Goal: Task Accomplishment & Management: Manage account settings

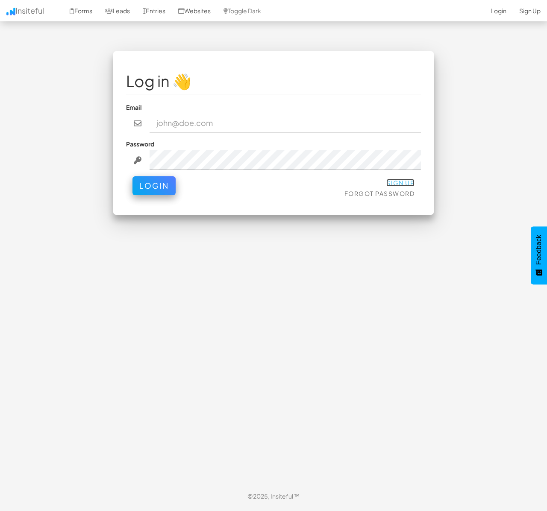
click at [391, 183] on link "Sign Up" at bounding box center [400, 183] width 29 height 8
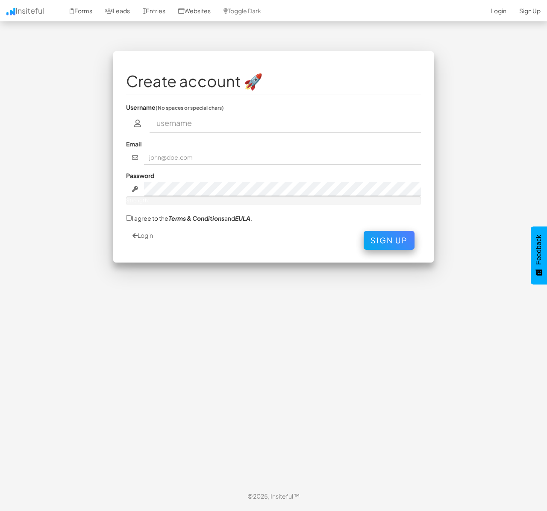
click at [206, 120] on input "text" at bounding box center [285, 124] width 272 height 20
type input "woonkeur"
click at [213, 149] on div "Email" at bounding box center [273, 152] width 295 height 25
click at [211, 151] on input "text" at bounding box center [282, 157] width 277 height 15
type input "mirko@woon-keur.nl"
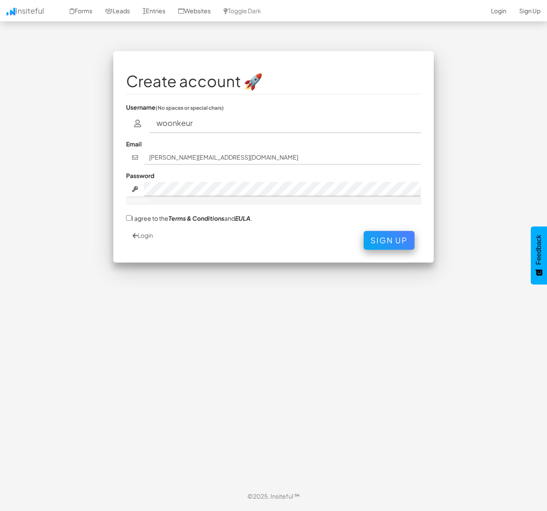
click at [214, 181] on div "Password Strength:" at bounding box center [273, 188] width 295 height 34
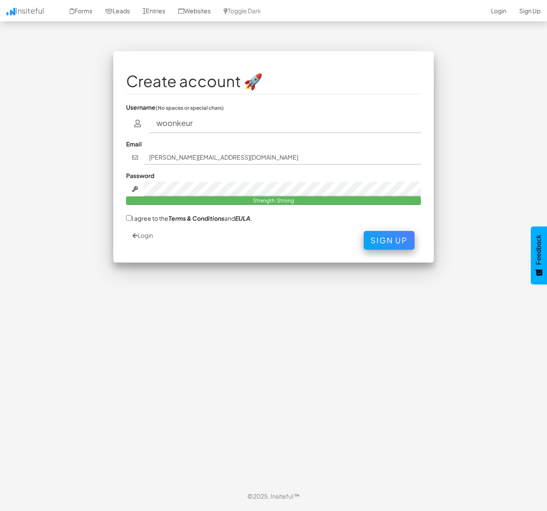
click at [141, 220] on label "I agree to the Terms & Conditions and EULA ." at bounding box center [189, 218] width 126 height 9
click at [132, 220] on input "I agree to the Terms & Conditions and EULA ." at bounding box center [129, 218] width 6 height 6
checkbox input "true"
click at [411, 235] on button "Sign Up" at bounding box center [388, 238] width 51 height 19
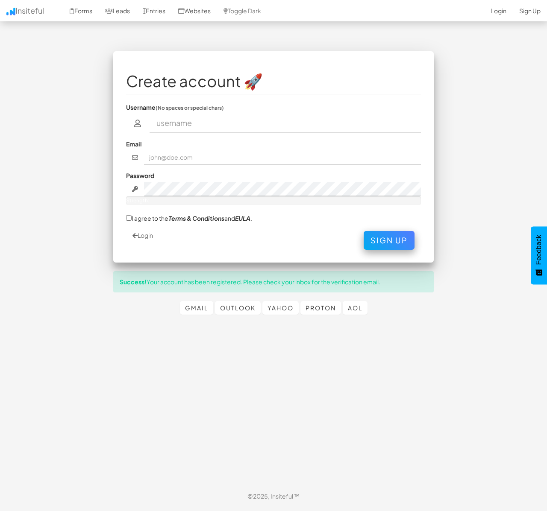
click at [270, 210] on fieldset "Create account 🚀 Username (No spaces or special chars) Email Password Strength:…" at bounding box center [273, 157] width 295 height 186
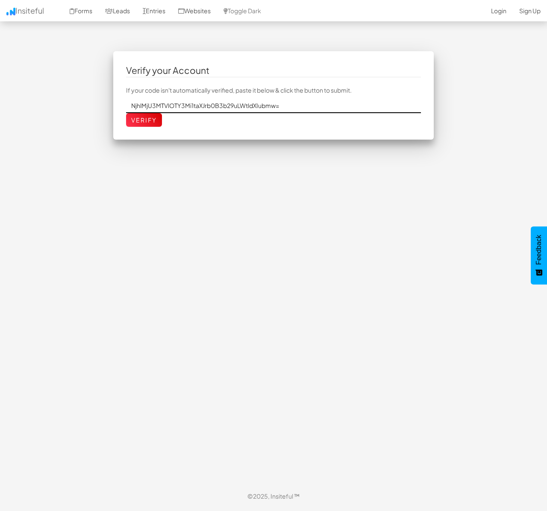
click at [178, 104] on input "NjhlMjU3MTVlOTY3Mi1taXJrb0B3b29uLWtldXIubmw=" at bounding box center [273, 106] width 295 height 15
click at [140, 125] on input "Verify" at bounding box center [144, 120] width 36 height 14
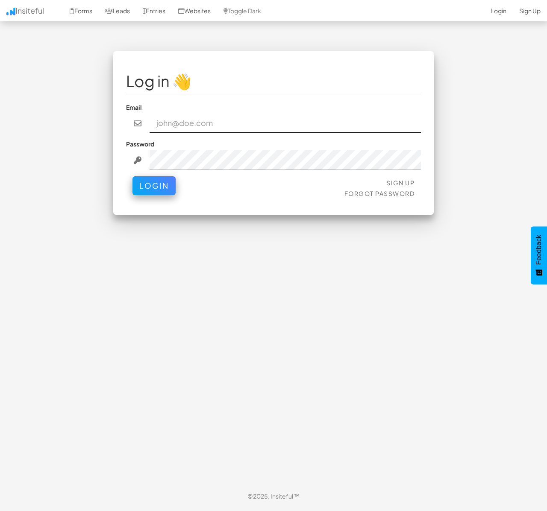
click at [243, 124] on input "email" at bounding box center [285, 124] width 272 height 20
type input "mirko@woon-keur.nl"
click at [132, 176] on button "Login" at bounding box center [153, 185] width 43 height 19
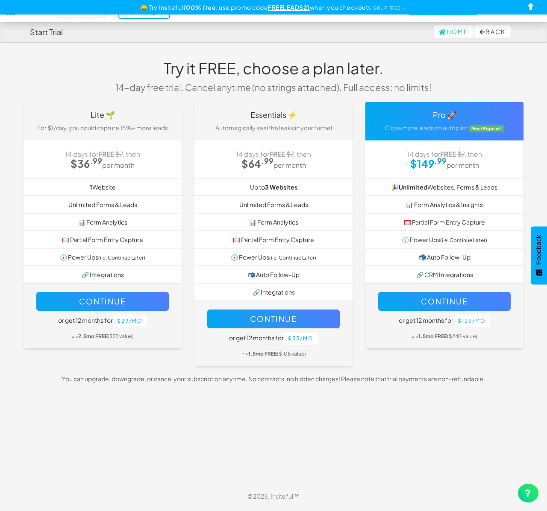
click at [427, 31] on form "Home Back" at bounding box center [472, 32] width 90 height 14
click at [439, 30] on link "Home" at bounding box center [453, 32] width 40 height 14
click at [493, 33] on button "Back" at bounding box center [492, 32] width 36 height 14
click at [122, 204] on li "Unlimited Forms & Leads" at bounding box center [102, 205] width 158 height 18
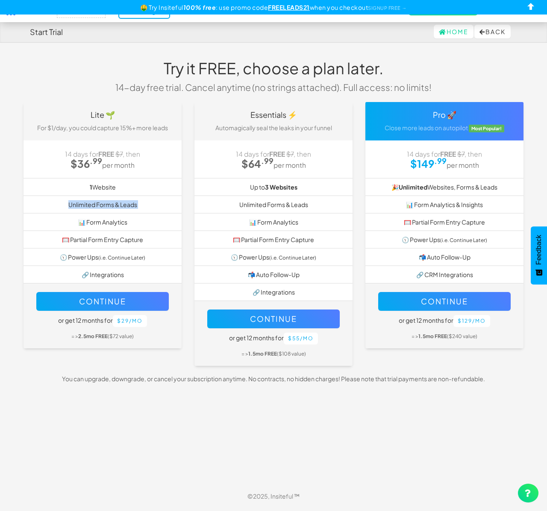
click at [121, 204] on li "Unlimited Forms & Leads" at bounding box center [102, 205] width 158 height 18
click at [135, 402] on div "Toggle navigation Insiteful -- None -- Trial ending! → Forms Leads Entries Webs…" at bounding box center [273, 268] width 500 height 434
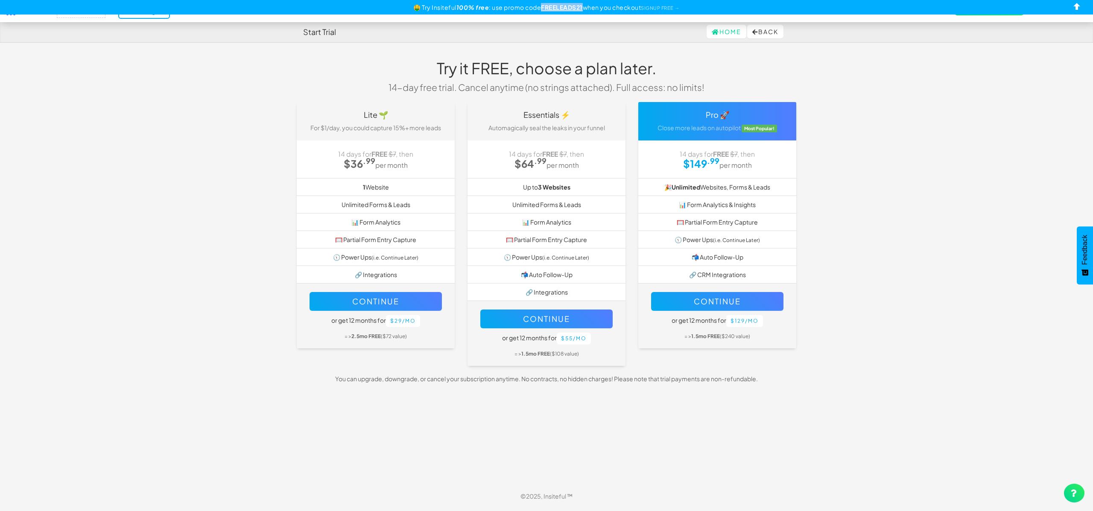
drag, startPoint x: 582, startPoint y: 8, endPoint x: 539, endPoint y: 6, distance: 43.2
click at [539, 6] on div "🤑 Try Insiteful 100% free : use promo code FREELEADS21 when you checkout SIGNUP…" at bounding box center [546, 7] width 1093 height 15
copy div "FREELEADS21"
click at [403, 299] on button "Continue" at bounding box center [376, 301] width 132 height 19
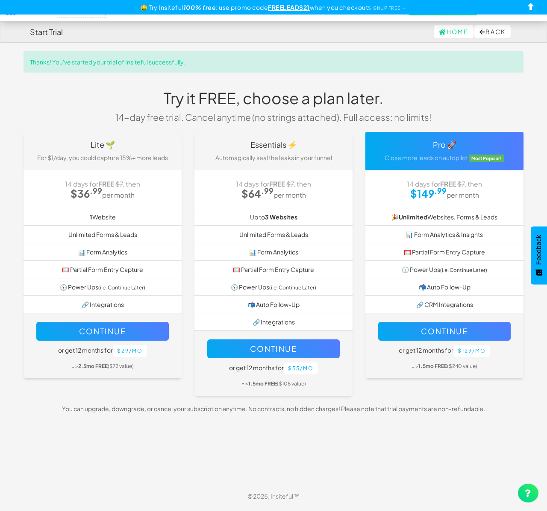
click at [278, 100] on h1 "Try it FREE, choose a plan later." at bounding box center [273, 98] width 329 height 17
click at [454, 31] on link "Home" at bounding box center [453, 32] width 40 height 14
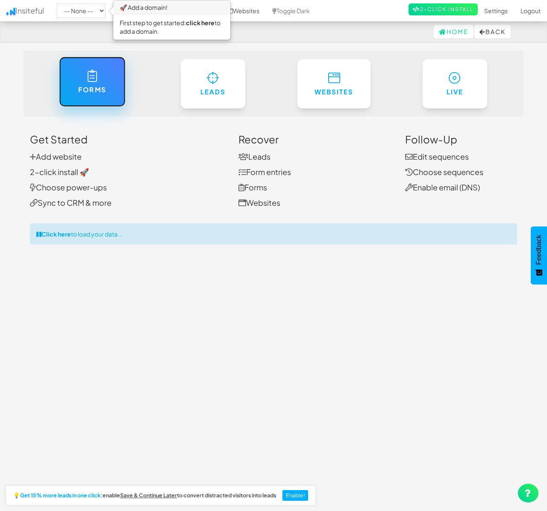
click at [110, 86] on link "Forms" at bounding box center [92, 82] width 66 height 50
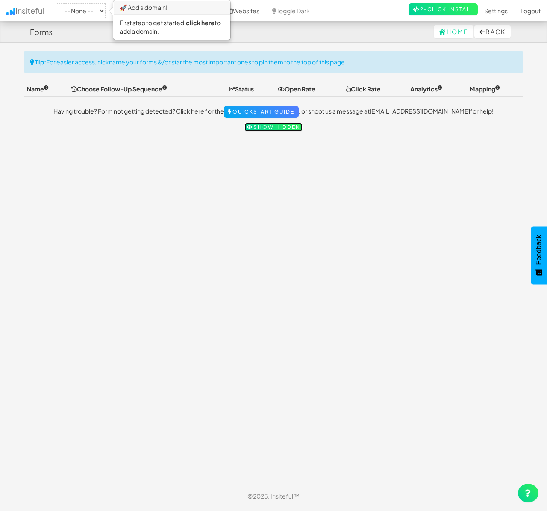
click at [276, 128] on link "Show hidden" at bounding box center [273, 127] width 58 height 9
click at [290, 112] on link "Quickstart Guide" at bounding box center [261, 112] width 75 height 12
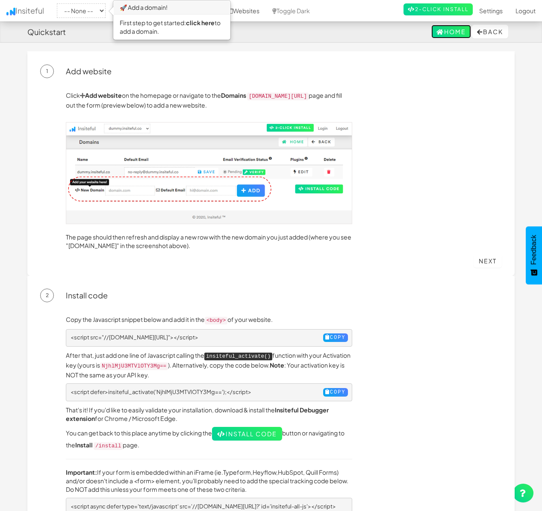
click at [451, 30] on link "Home" at bounding box center [451, 32] width 40 height 14
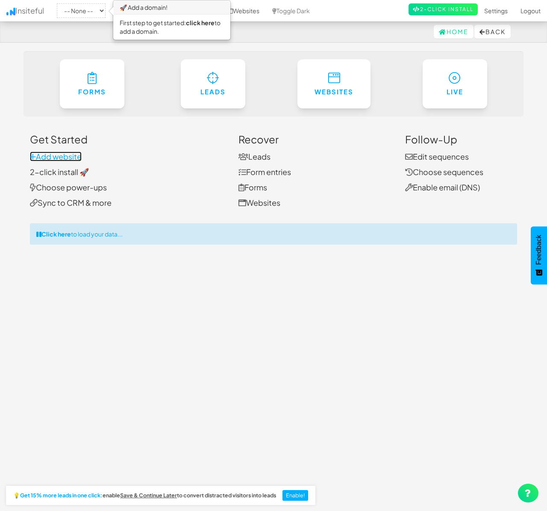
click at [71, 158] on link "Add website" at bounding box center [56, 157] width 52 height 10
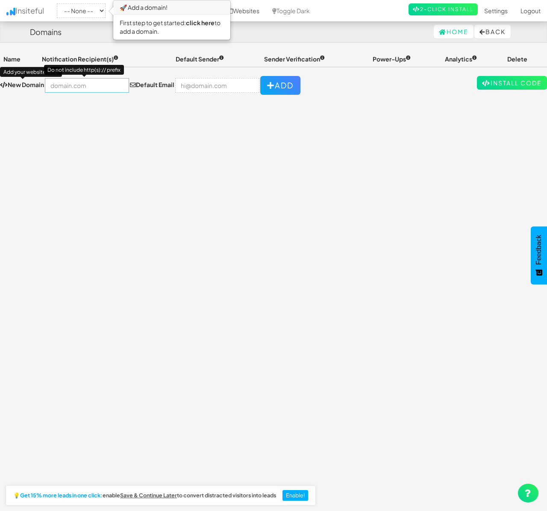
click at [89, 87] on input "text" at bounding box center [87, 85] width 84 height 15
type input "[DOMAIN_NAME]"
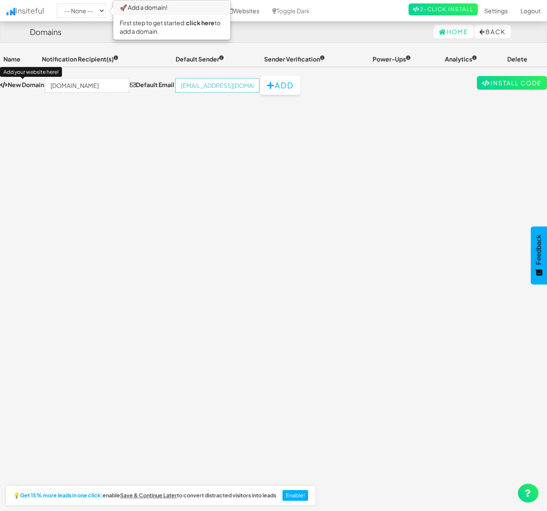
type input "info@woon-keur.nl"
click at [263, 82] on button "Add" at bounding box center [280, 85] width 40 height 19
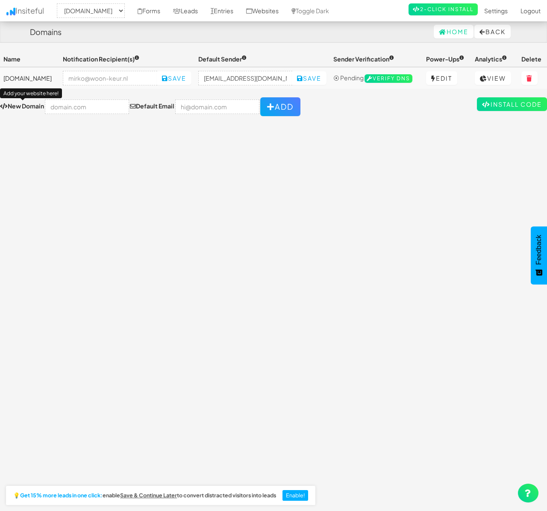
select select "2526"
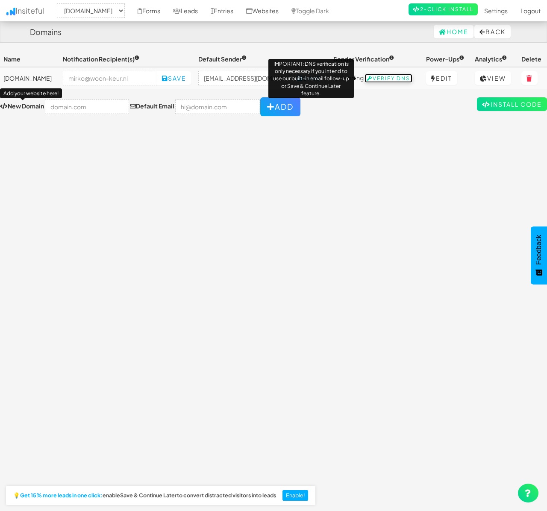
click at [388, 78] on span "Verify DNS" at bounding box center [388, 78] width 48 height 9
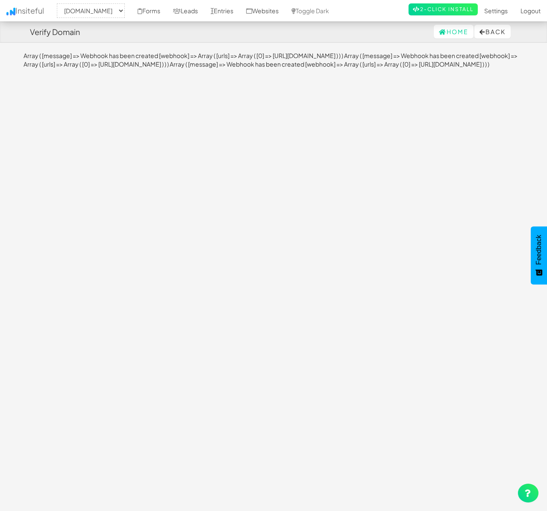
select select "2526"
click at [479, 25] on button "Back" at bounding box center [492, 32] width 36 height 14
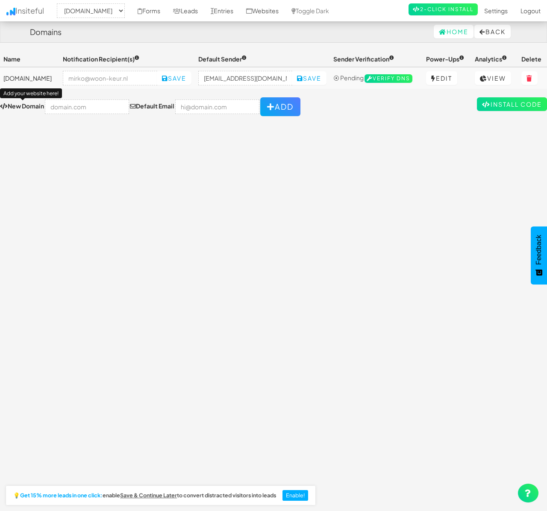
select select "2526"
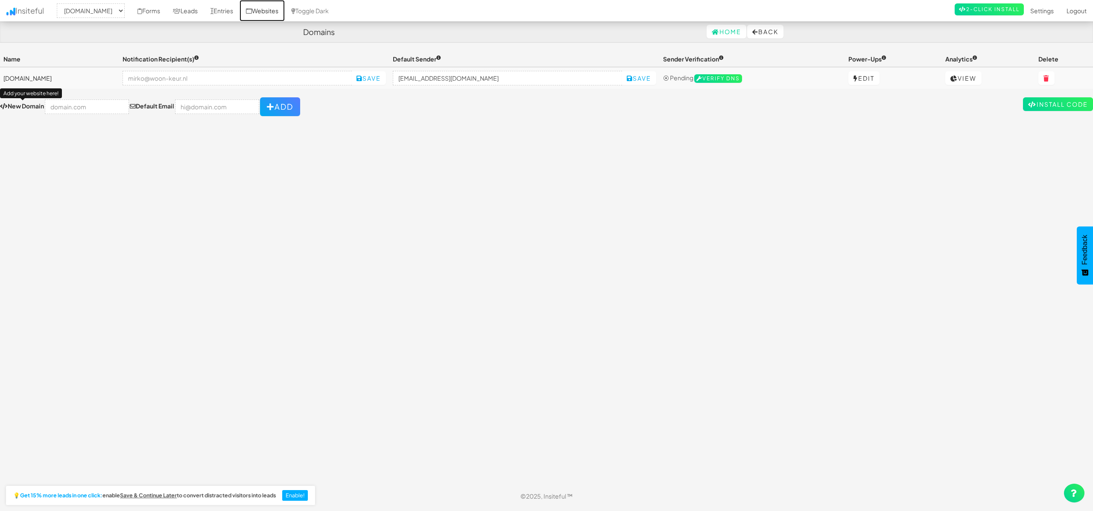
click at [282, 13] on link "Websites" at bounding box center [262, 10] width 45 height 21
select select "2526"
click at [195, 10] on link "Leads" at bounding box center [186, 10] width 38 height 21
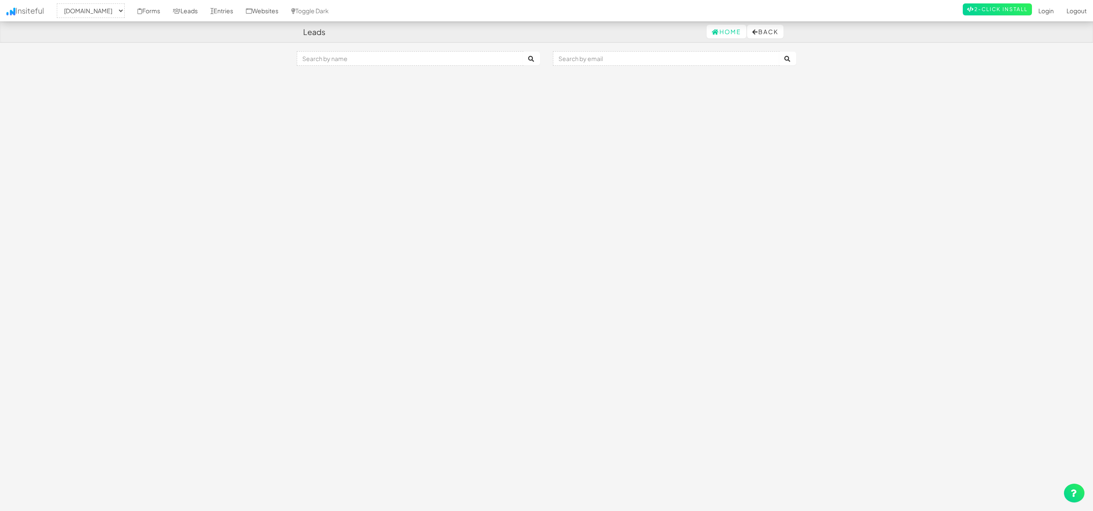
select select "2526"
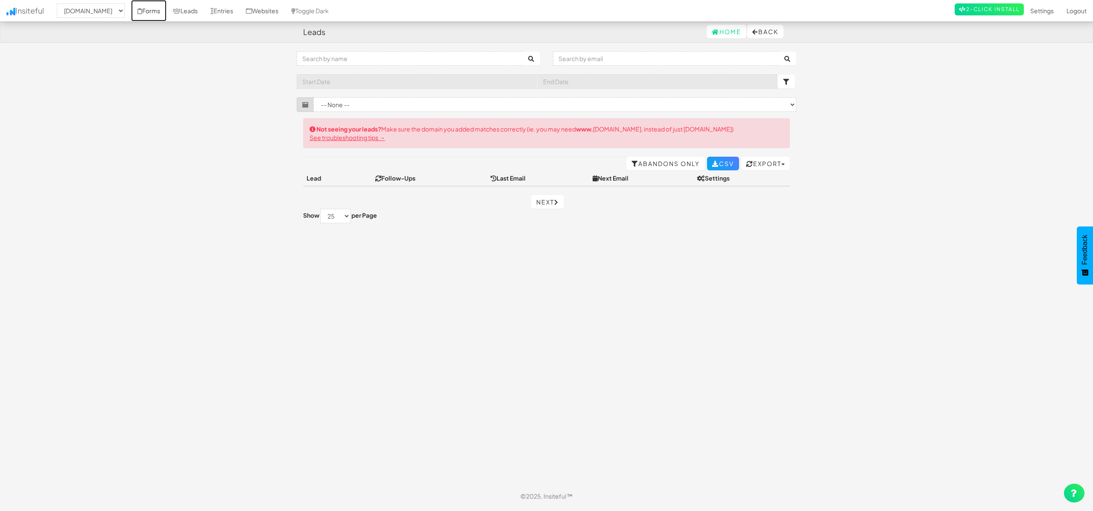
click at [151, 12] on link "Forms" at bounding box center [148, 10] width 35 height 21
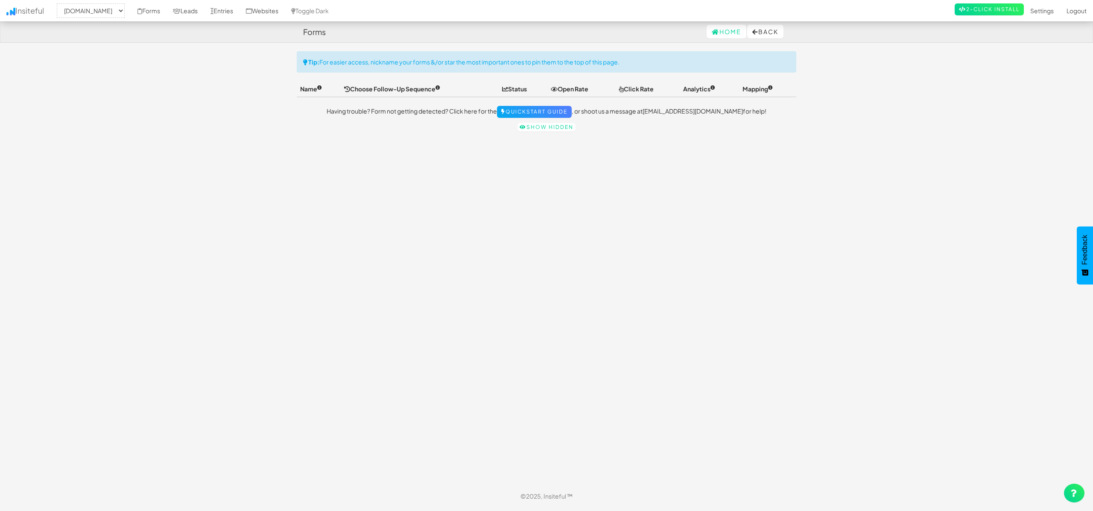
select select "2526"
click at [39, 10] on link "Insiteful" at bounding box center [25, 10] width 50 height 21
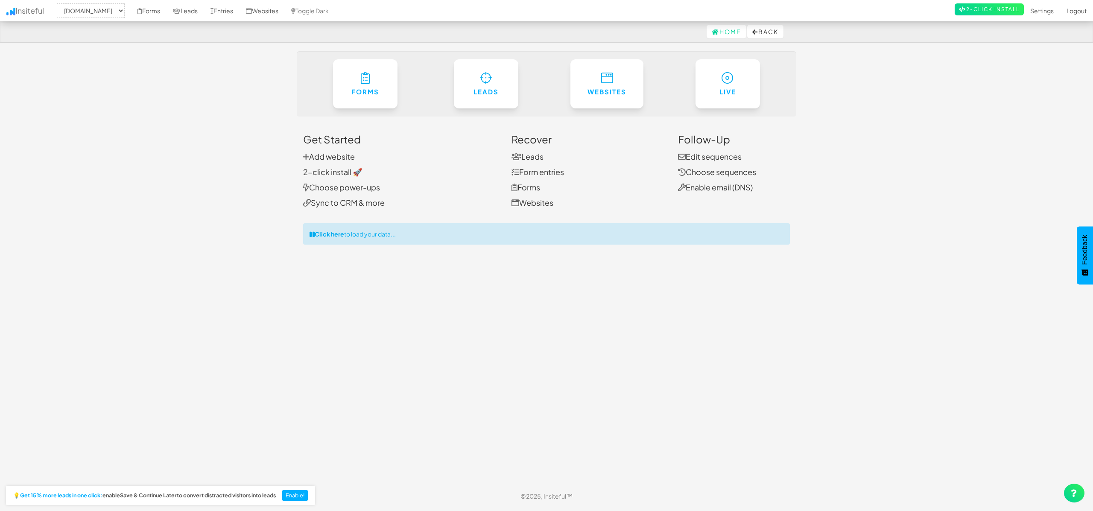
select select "2526"
click at [340, 173] on link "2-click install 🚀" at bounding box center [332, 172] width 59 height 10
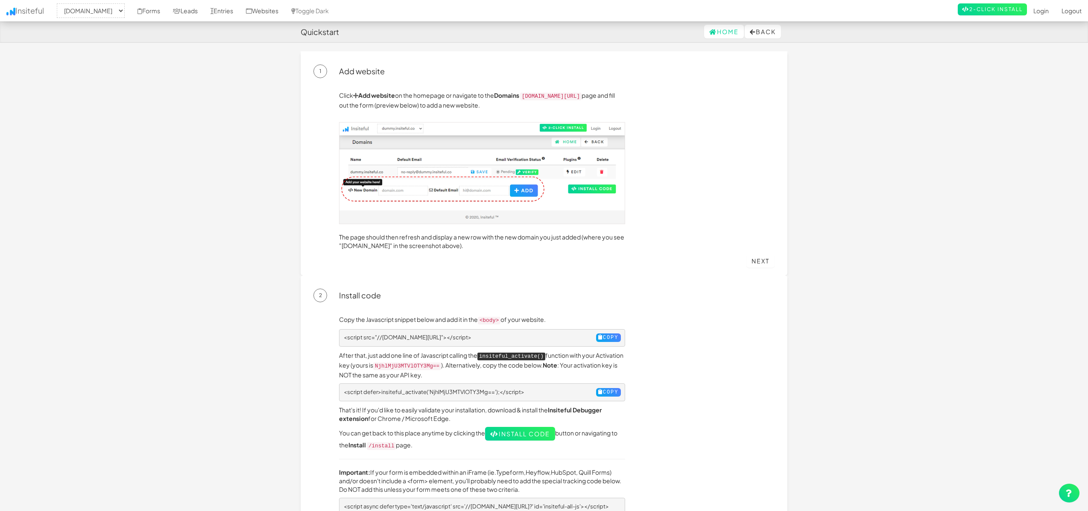
select select "2526"
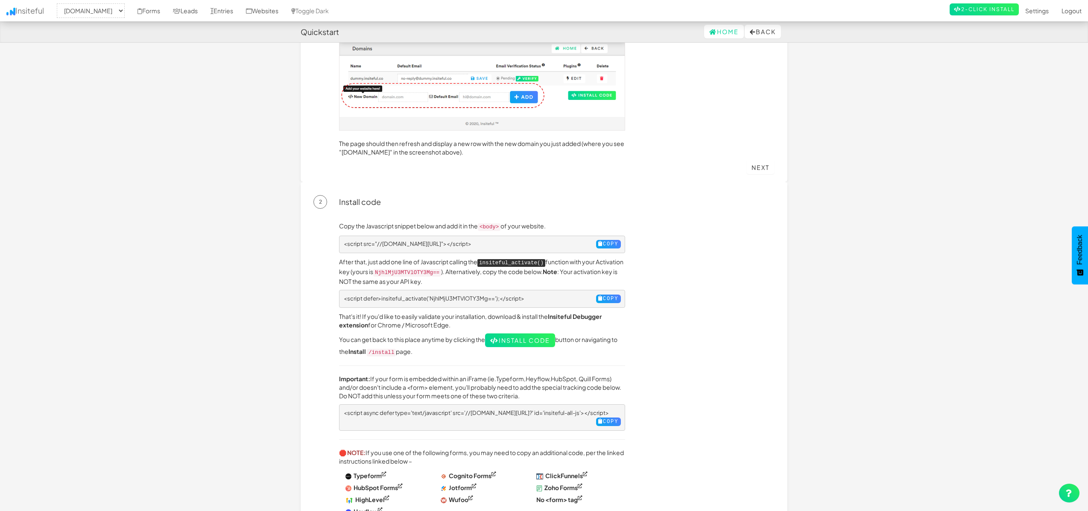
scroll to position [98, 0]
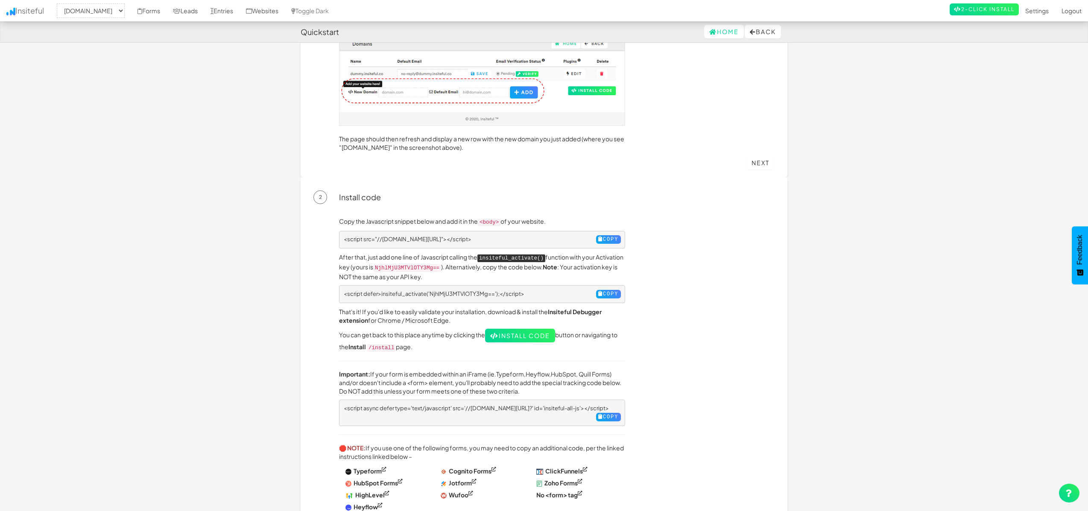
click at [441, 264] on code "NjhlMjU3MTVlOTY3Mg==" at bounding box center [407, 268] width 68 height 8
click at [600, 264] on p "After that, just add one line of Javascript calling the insiteful_activate() fu…" at bounding box center [482, 267] width 286 height 28
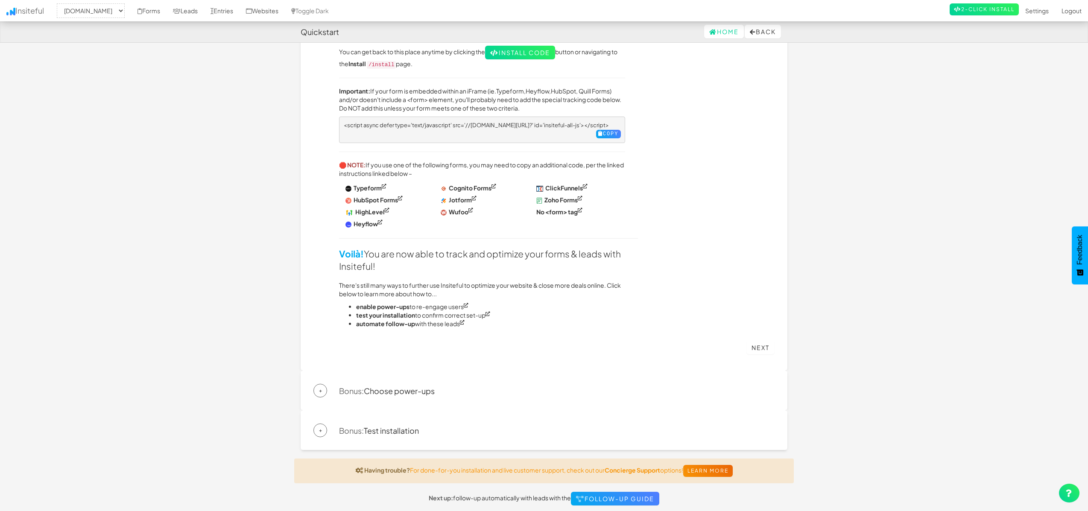
scroll to position [388, 0]
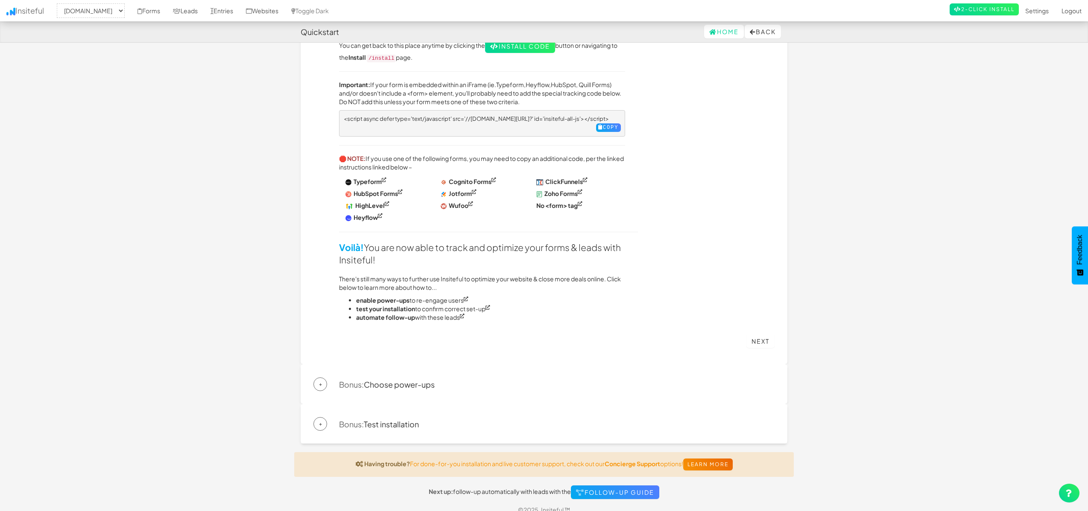
click at [322, 420] on span "+" at bounding box center [320, 424] width 14 height 14
click at [378, 419] on link "Bonus: Test installation" at bounding box center [379, 424] width 80 height 10
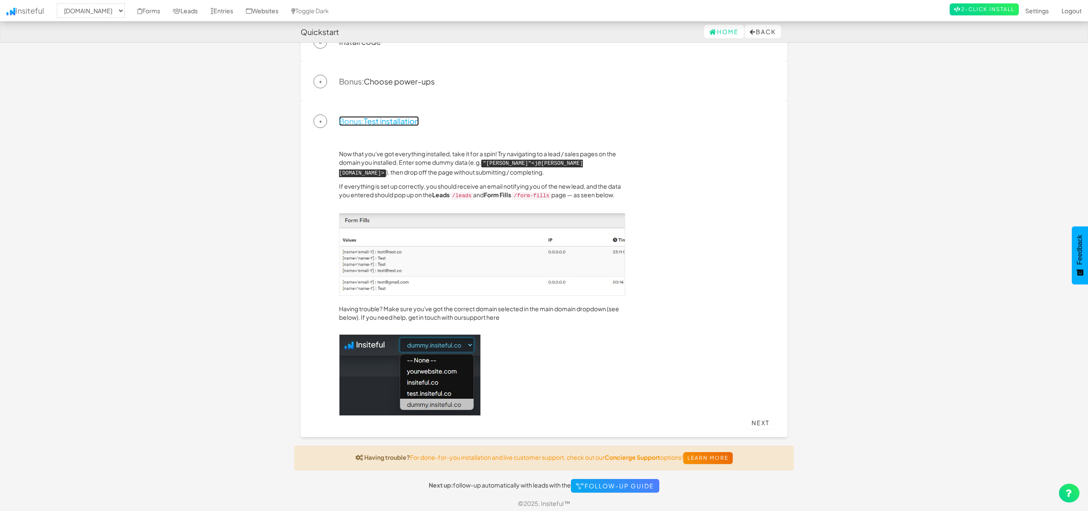
scroll to position [0, 0]
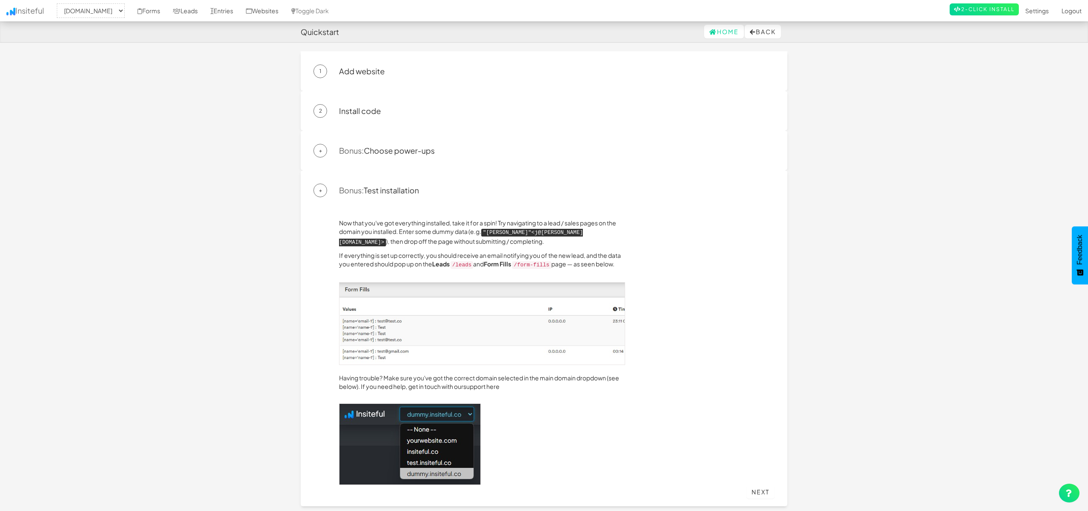
click at [324, 67] on span "1" at bounding box center [320, 71] width 14 height 14
click at [346, 69] on link "Add website" at bounding box center [362, 71] width 46 height 10
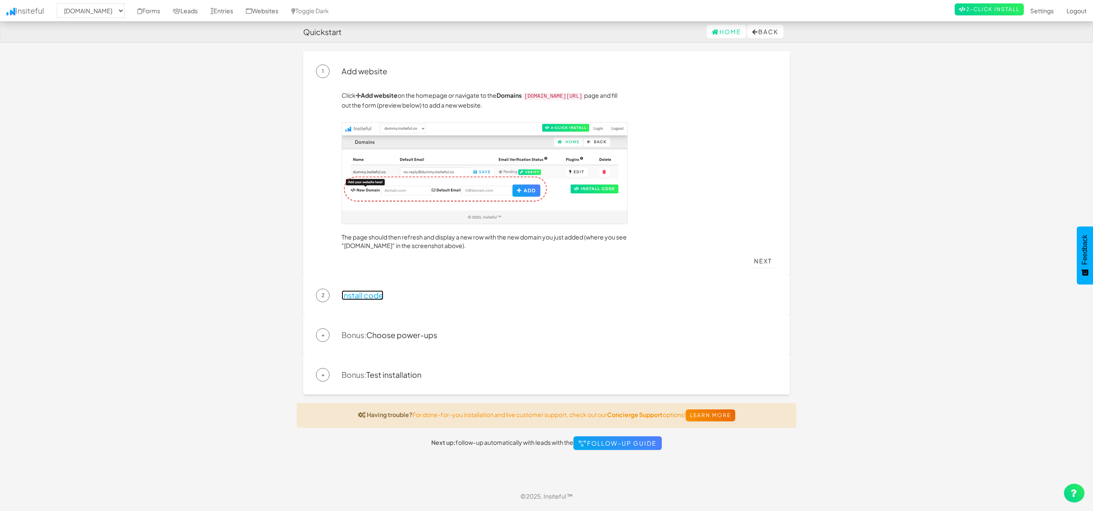
click at [379, 291] on link "Install code" at bounding box center [363, 295] width 42 height 10
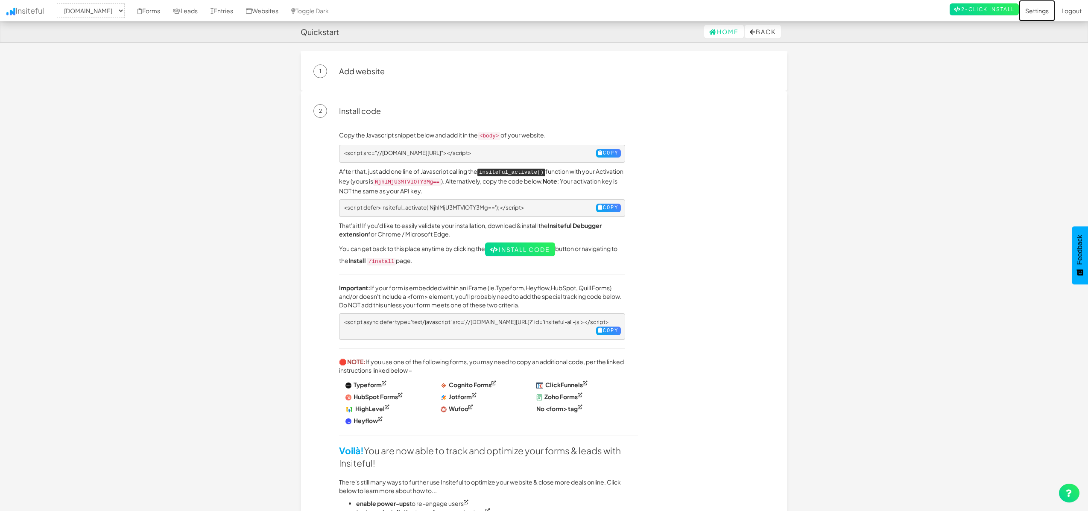
click at [1043, 16] on link "Settings" at bounding box center [1037, 10] width 36 height 21
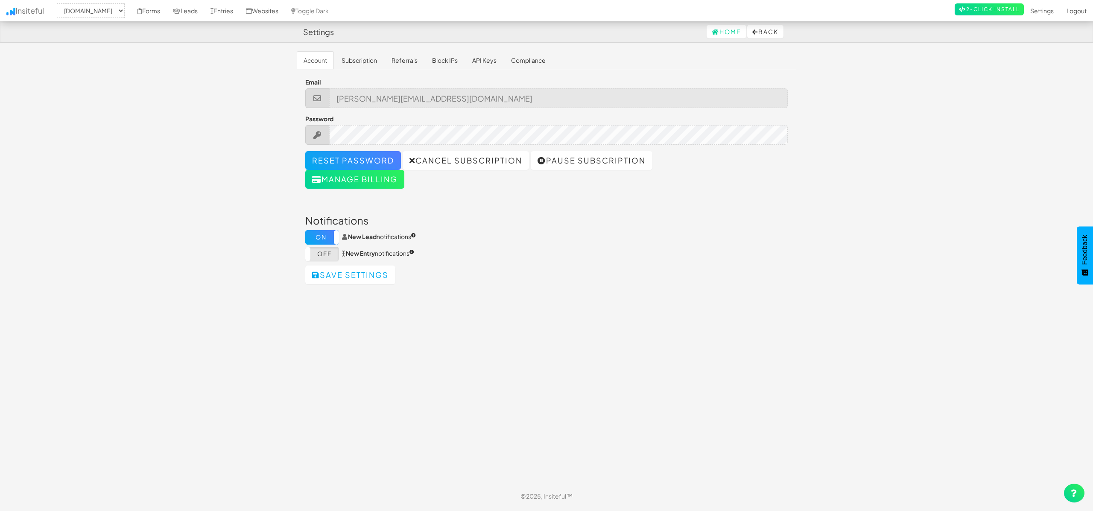
select select "2526"
drag, startPoint x: 444, startPoint y: 54, endPoint x: 452, endPoint y: 55, distance: 8.6
click at [444, 55] on link "Block IPs" at bounding box center [444, 60] width 39 height 18
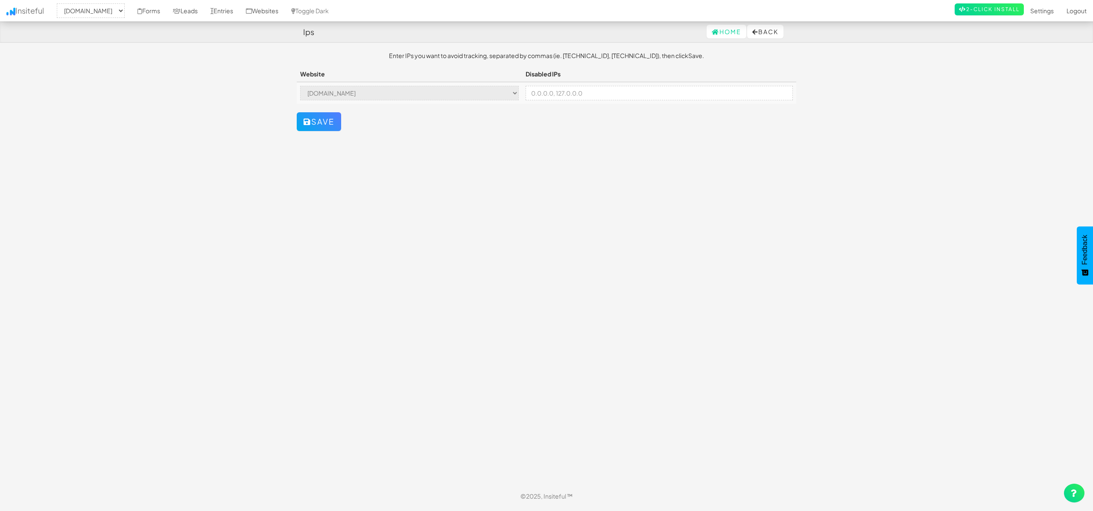
select select "2526"
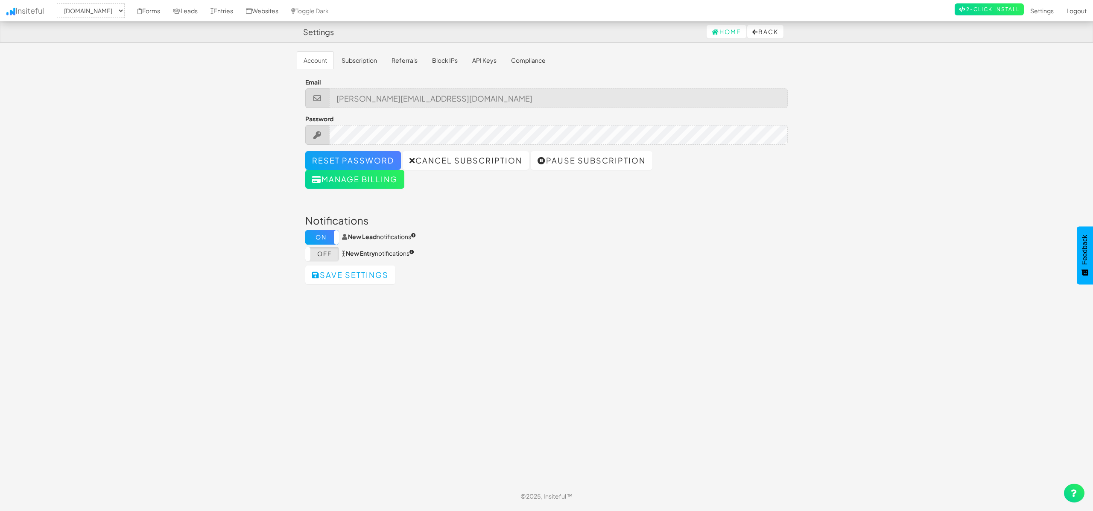
select select "2526"
click at [536, 62] on link "Compliance" at bounding box center [528, 60] width 48 height 18
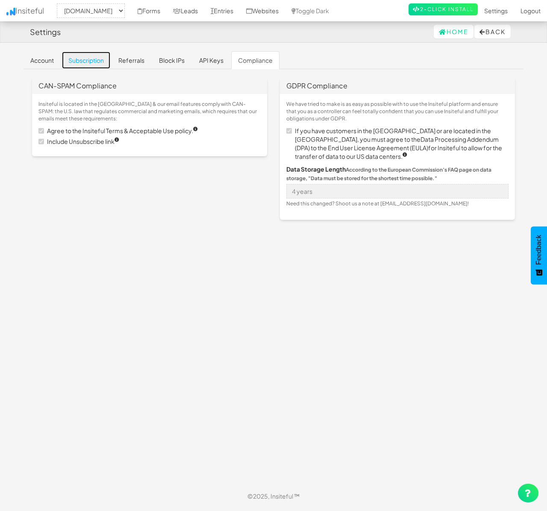
click at [88, 64] on link "Subscription" at bounding box center [86, 60] width 49 height 18
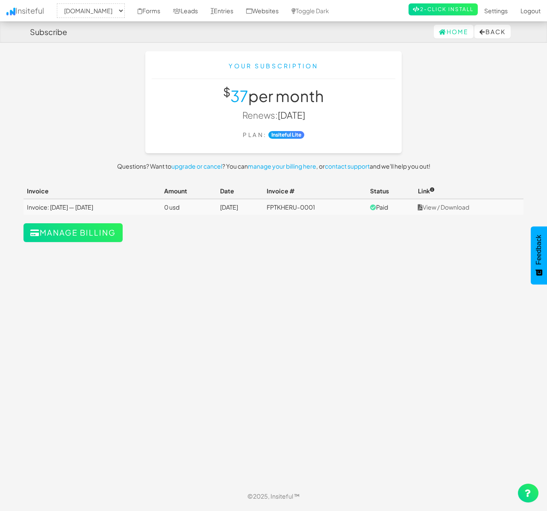
select select "2526"
click at [167, 12] on link "Forms" at bounding box center [148, 10] width 35 height 21
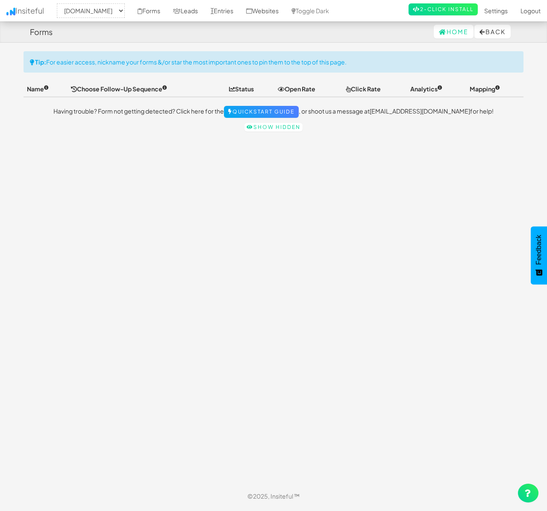
select select "2526"
click at [291, 106] on link "Quickstart Guide" at bounding box center [261, 112] width 75 height 12
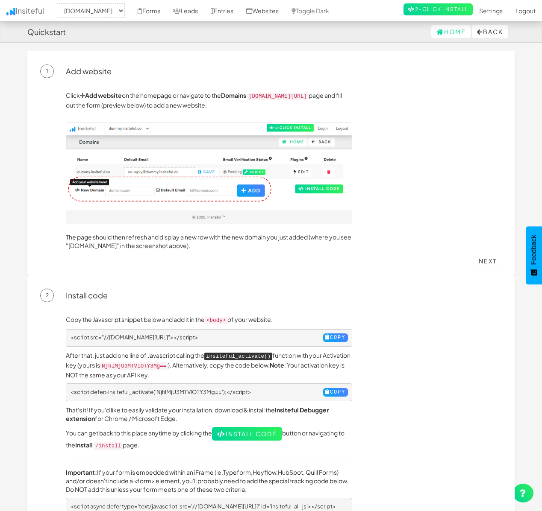
select select "2526"
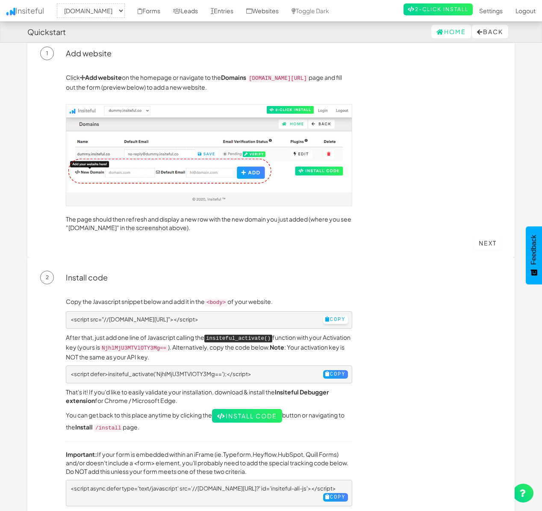
click at [339, 317] on button "Copy" at bounding box center [335, 320] width 25 height 9
click at [285, 14] on link "Websites" at bounding box center [262, 10] width 45 height 21
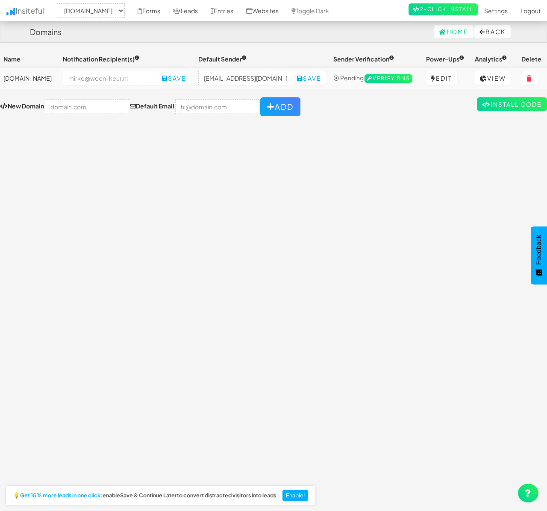
select select "2526"
click at [494, 13] on link "Settings" at bounding box center [495, 10] width 36 height 21
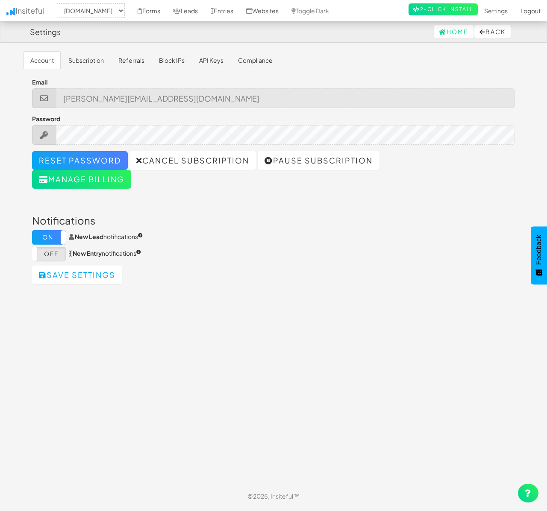
select select "2526"
click at [227, 61] on link "API Keys" at bounding box center [211, 60] width 38 height 18
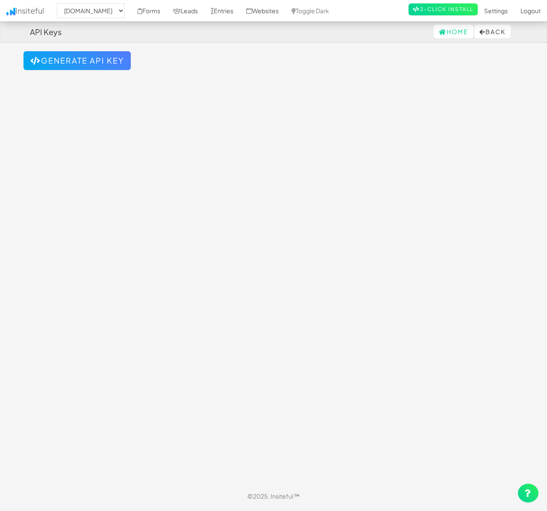
select select "2526"
click at [30, 15] on link "Insiteful" at bounding box center [25, 10] width 50 height 21
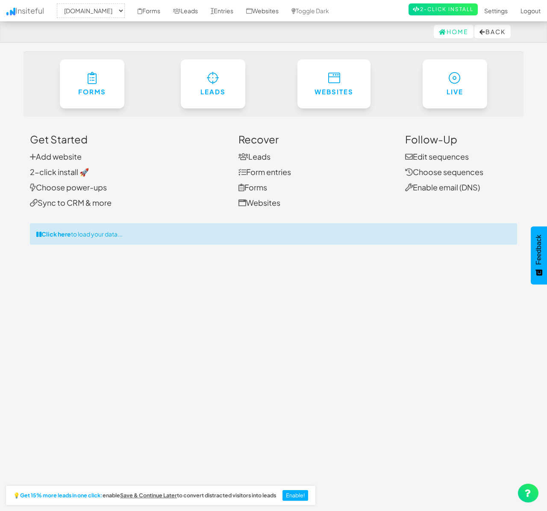
select select "2526"
click at [67, 167] on link "2-click install 🚀" at bounding box center [59, 172] width 59 height 10
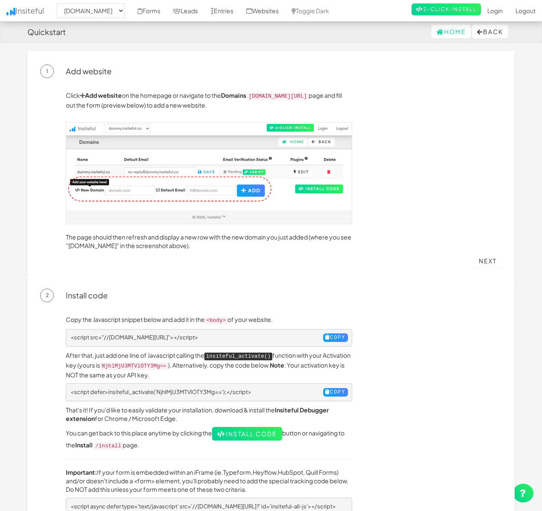
select select "2526"
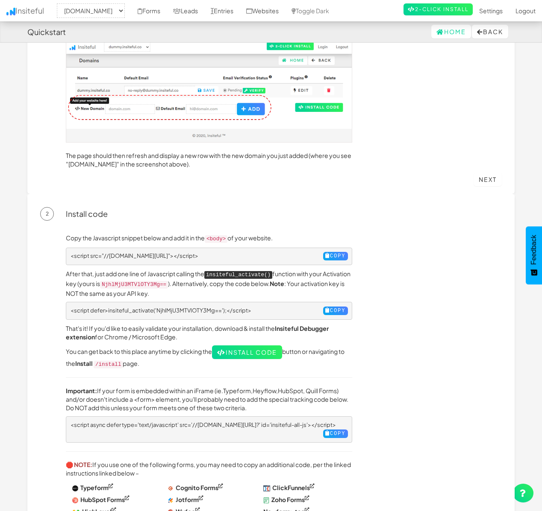
scroll to position [82, 0]
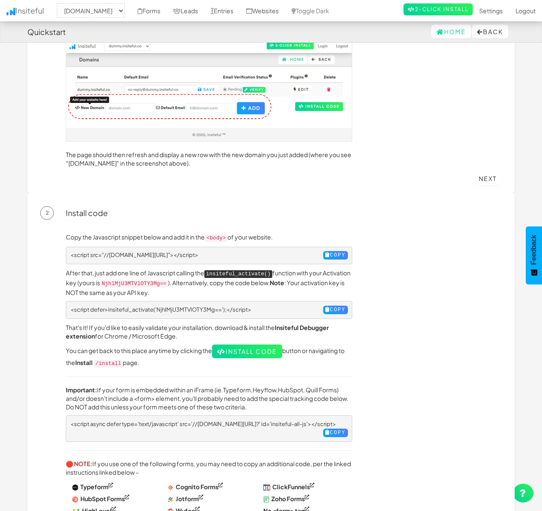
click at [185, 306] on span "<script defer>insiteful_activate('NjhlMjU3MTVlOTY3Mg==');</script>" at bounding box center [160, 309] width 181 height 7
copy span "NjhlMjU3MTVlOTY3Mg"
click at [267, 12] on link "Websites" at bounding box center [262, 10] width 45 height 21
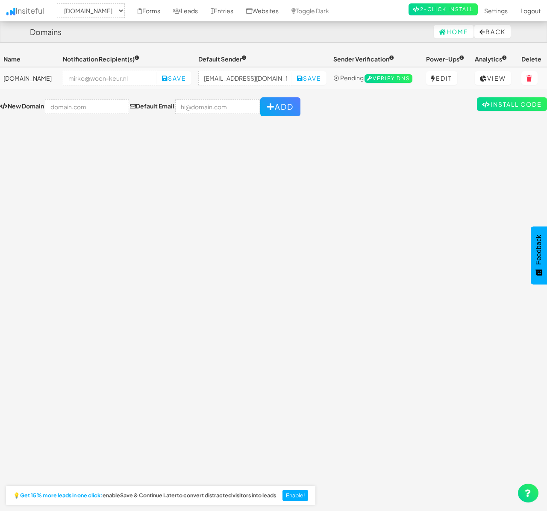
select select "2526"
click at [151, 7] on link "Forms" at bounding box center [148, 10] width 35 height 21
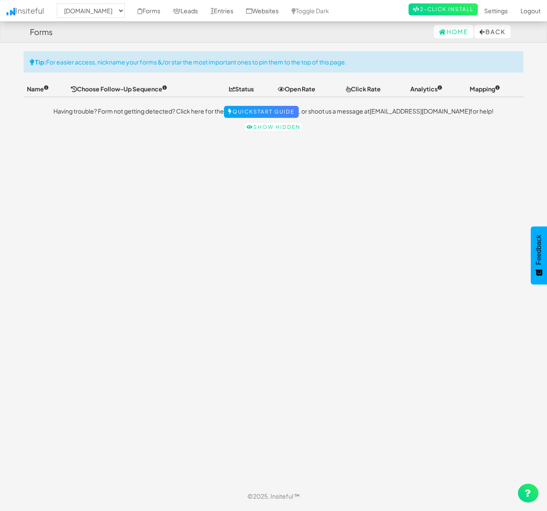
select select "2526"
click at [146, 16] on link "Forms" at bounding box center [148, 10] width 35 height 21
select select "2526"
click at [294, 111] on link "Quickstart Guide" at bounding box center [261, 112] width 75 height 12
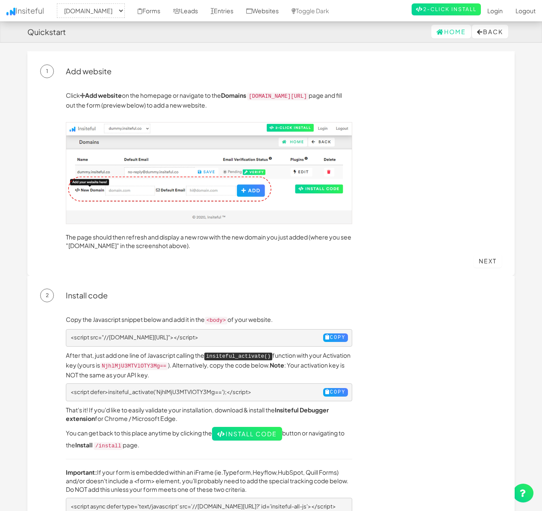
select select "2526"
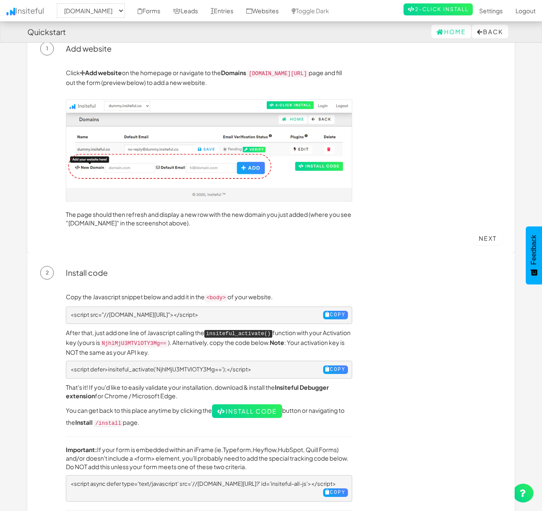
scroll to position [23, 0]
drag, startPoint x: 198, startPoint y: 342, endPoint x: 130, endPoint y: 343, distance: 67.9
click at [130, 343] on p "After that, just add one line of Javascript calling the insiteful_activate() fu…" at bounding box center [209, 342] width 286 height 28
copy code "NjhlMjU3MTVlOTY3Mg=="
click at [166, 9] on link "Forms" at bounding box center [148, 10] width 35 height 21
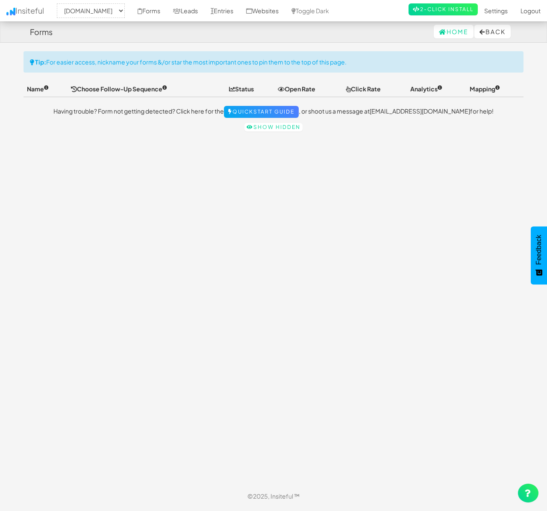
select select "2526"
click at [196, 236] on div "Toggle navigation Insiteful -- None -- www.woon-keur.nl Forms Leads Entries Web…" at bounding box center [273, 268] width 500 height 434
click at [166, 12] on link "Forms" at bounding box center [148, 10] width 35 height 21
select select "2526"
click at [103, 174] on div "Toggle navigation Insiteful -- None -- [DOMAIN_NAME] Forms Leads Entries Websit…" at bounding box center [273, 268] width 500 height 434
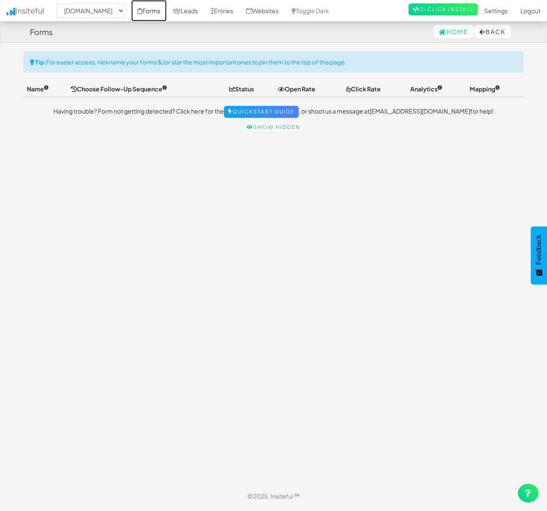
click at [164, 9] on link "Forms" at bounding box center [148, 10] width 35 height 21
select select "2526"
click at [176, 15] on link "Leads" at bounding box center [186, 10] width 38 height 21
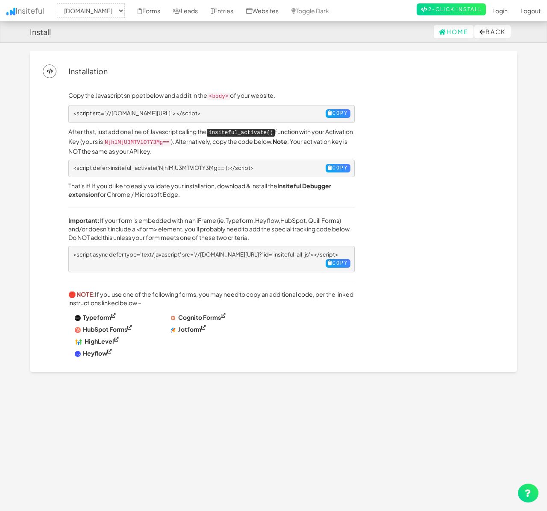
select select "2526"
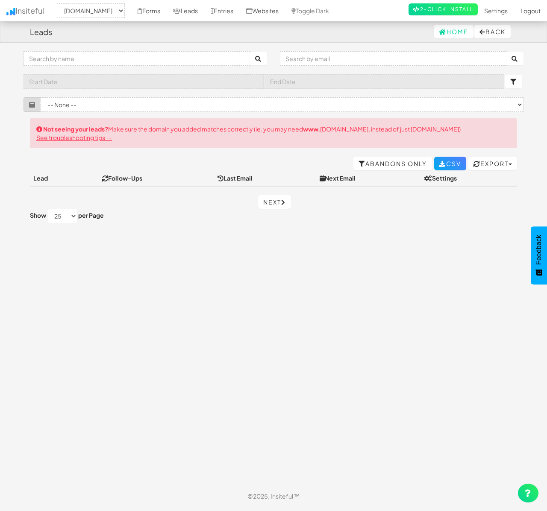
select select "2526"
click at [165, 13] on link "Forms" at bounding box center [148, 10] width 35 height 21
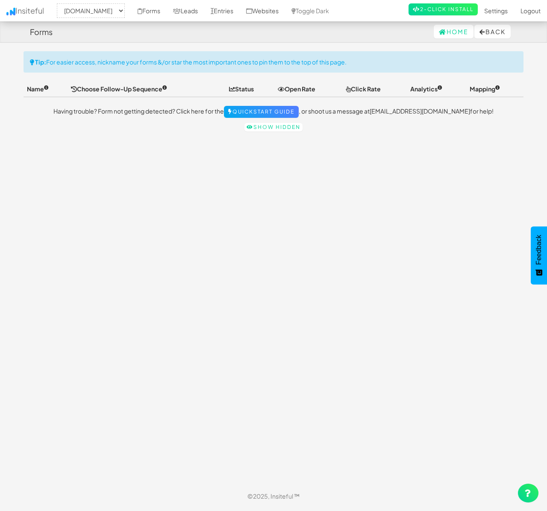
select select "2526"
click at [193, 12] on link "Leads" at bounding box center [186, 10] width 38 height 21
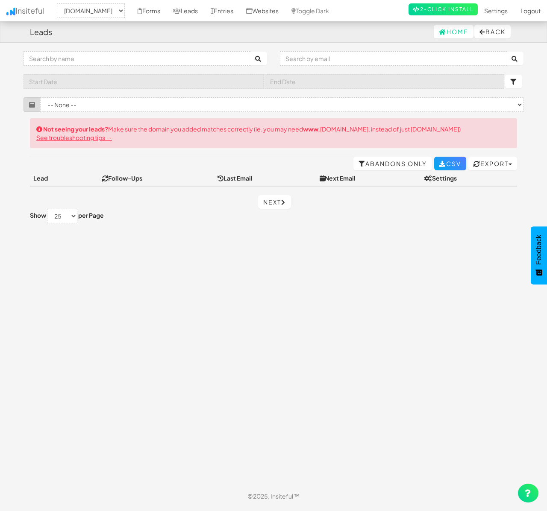
select select "2526"
click at [94, 135] on link "See troubleshooting tips →" at bounding box center [74, 138] width 76 height 8
click at [268, 6] on link "Websites" at bounding box center [262, 10] width 45 height 21
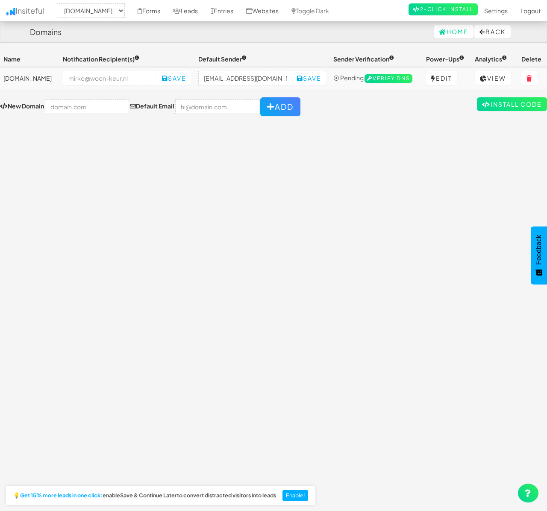
select select "2526"
click at [121, 9] on select "-- None -- www.woon-keur.nl" at bounding box center [91, 10] width 68 height 15
click at [59, 3] on select "-- None -- www.woon-keur.nl" at bounding box center [91, 10] width 68 height 15
click at [155, 17] on link "Forms" at bounding box center [148, 10] width 35 height 21
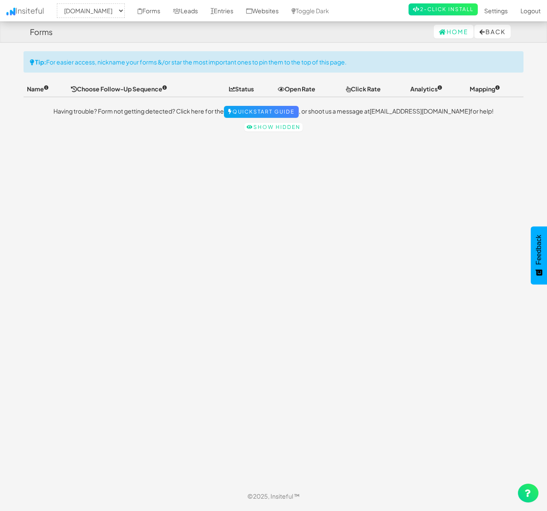
select select "2526"
click at [192, 11] on link "Leads" at bounding box center [186, 10] width 38 height 21
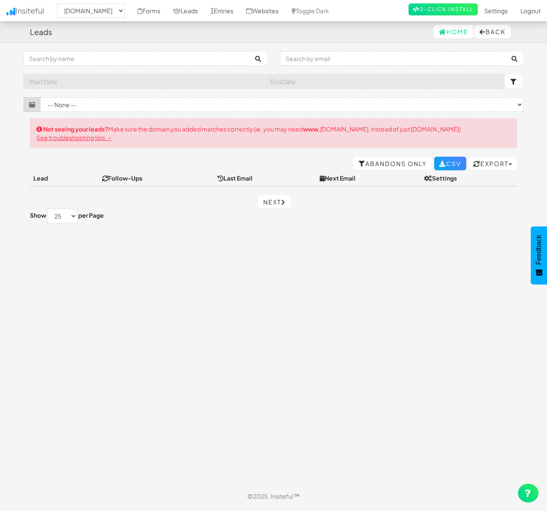
select select "2526"
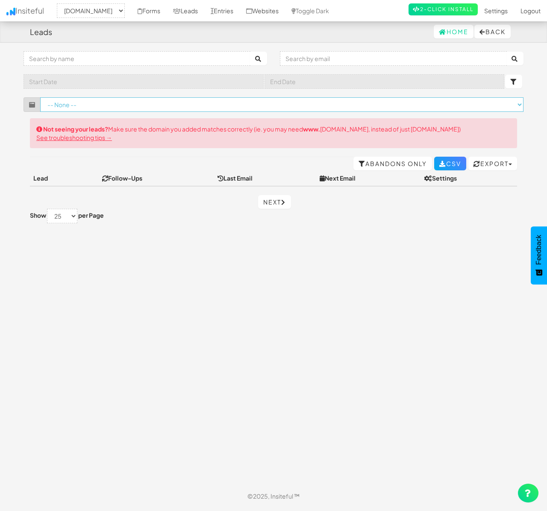
click at [118, 102] on select "-- None --" at bounding box center [281, 104] width 483 height 15
click at [40, 97] on select "-- None --" at bounding box center [281, 104] width 483 height 15
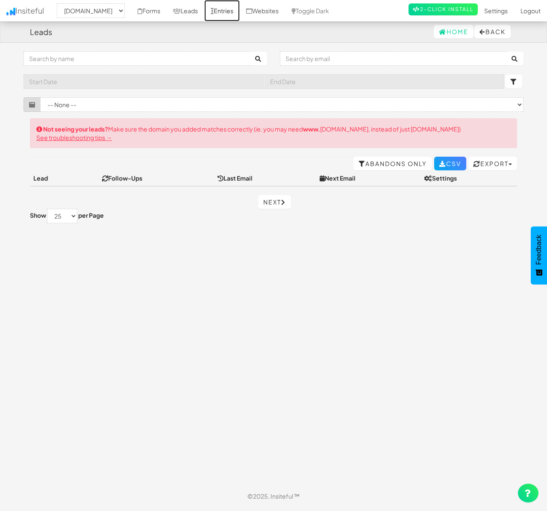
click at [228, 13] on link "Entries" at bounding box center [221, 10] width 35 height 21
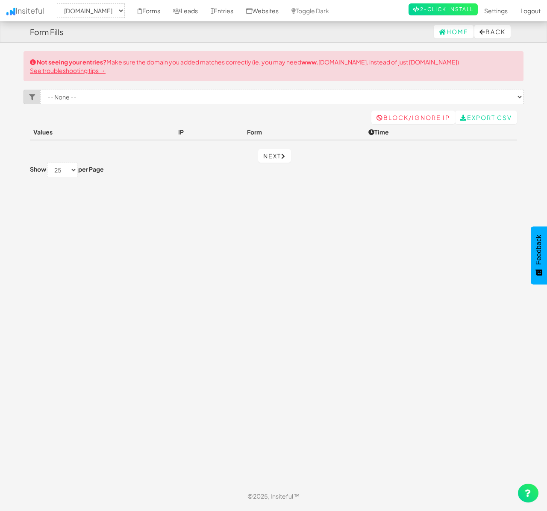
select select "2526"
click at [84, 70] on link "See troubleshooting tips →" at bounding box center [68, 71] width 76 height 8
select select "2526"
click at [167, 11] on link "Forms" at bounding box center [148, 10] width 35 height 21
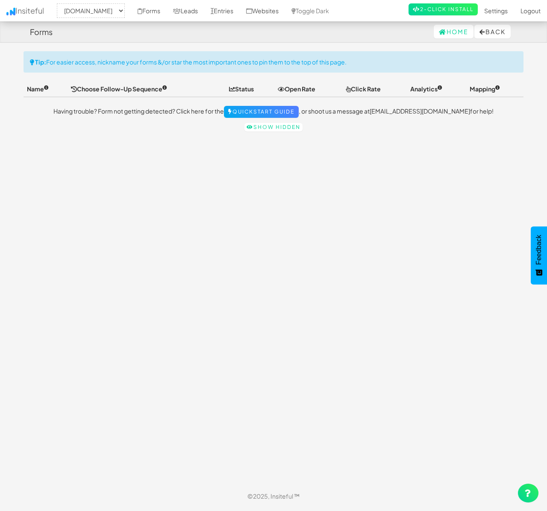
select select "2526"
click at [161, 15] on link "Forms" at bounding box center [148, 10] width 35 height 21
select select "2526"
click at [214, 11] on icon at bounding box center [212, 11] width 3 height 6
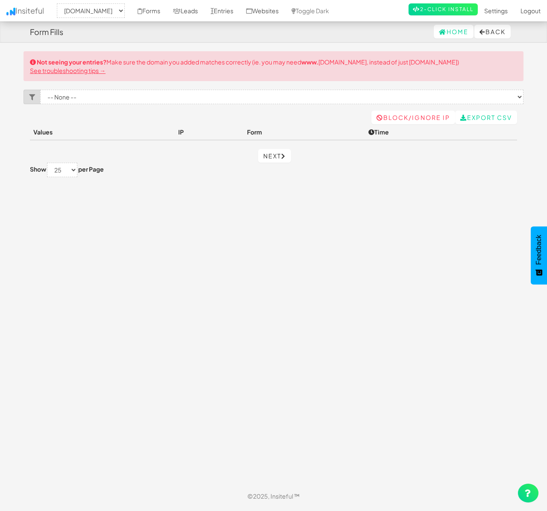
select select "2526"
click at [164, 11] on link "Forms" at bounding box center [148, 10] width 35 height 21
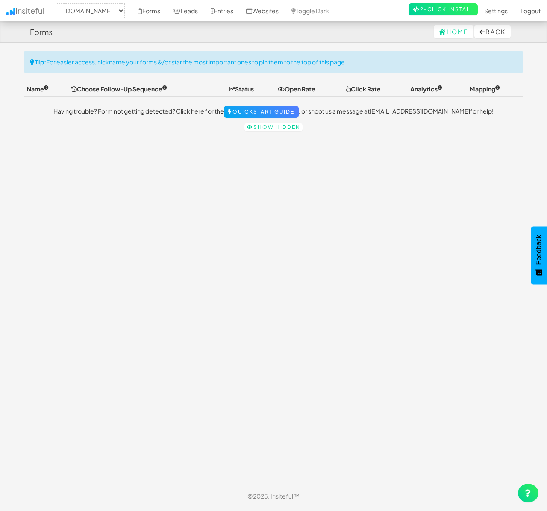
select select "2526"
click at [199, 12] on link "Leads" at bounding box center [186, 10] width 38 height 21
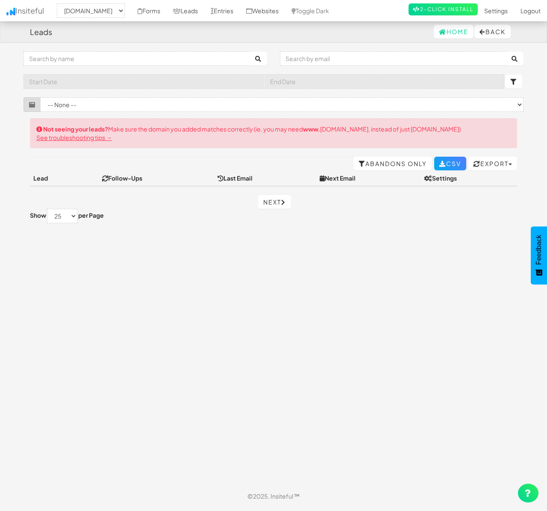
select select "2526"
click at [101, 134] on link "See troubleshooting tips →" at bounding box center [74, 138] width 76 height 8
click at [168, 248] on div "Toggle navigation Insiteful -- None -- www.woon-keur.nl Forms Leads Entries Web…" at bounding box center [273, 268] width 500 height 434
